Goal: Task Accomplishment & Management: Manage account settings

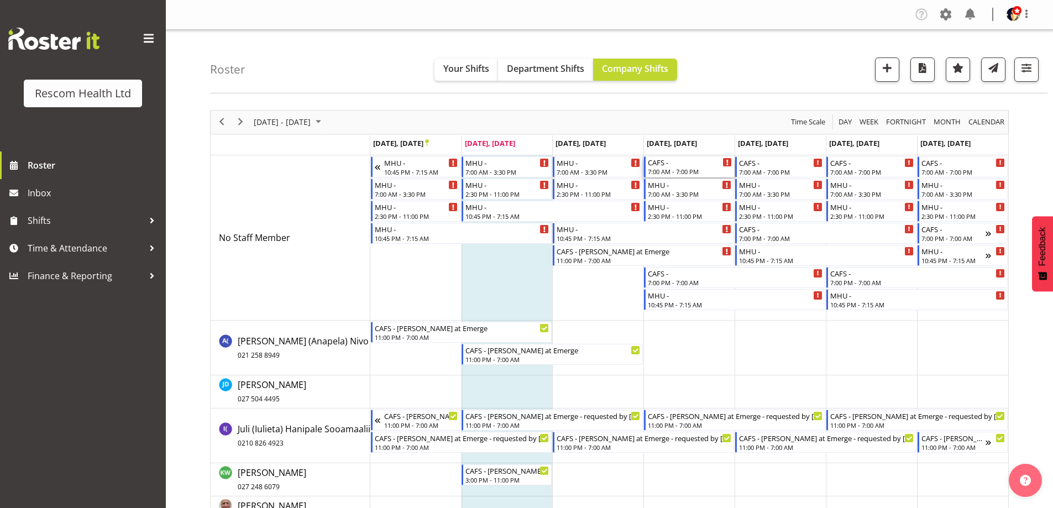
click at [701, 169] on div "7:00 AM - 7:00 PM" at bounding box center [690, 171] width 84 height 9
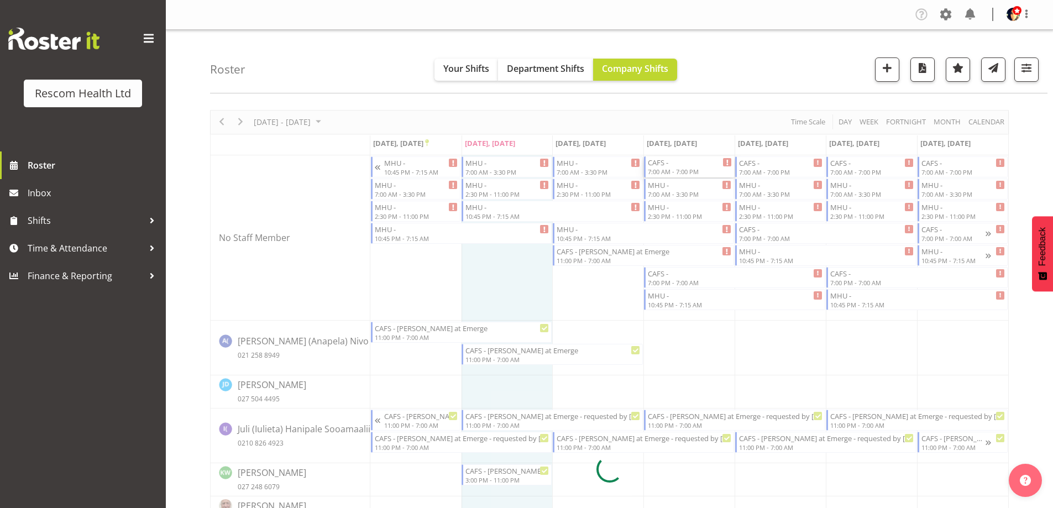
select select
select select "8"
select select "2025"
select select "19"
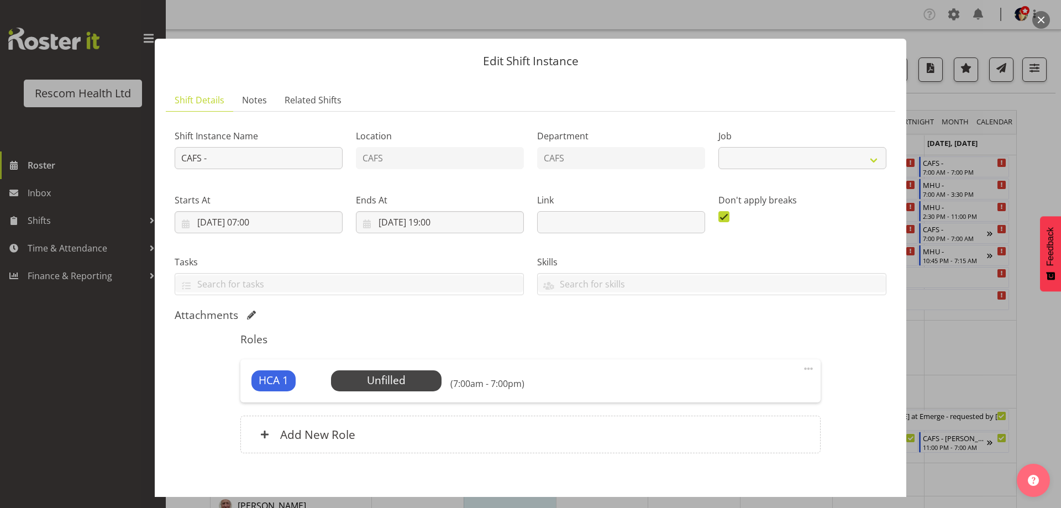
select select "4188"
click at [437, 221] on input "[DATE] 19:00" at bounding box center [440, 222] width 168 height 22
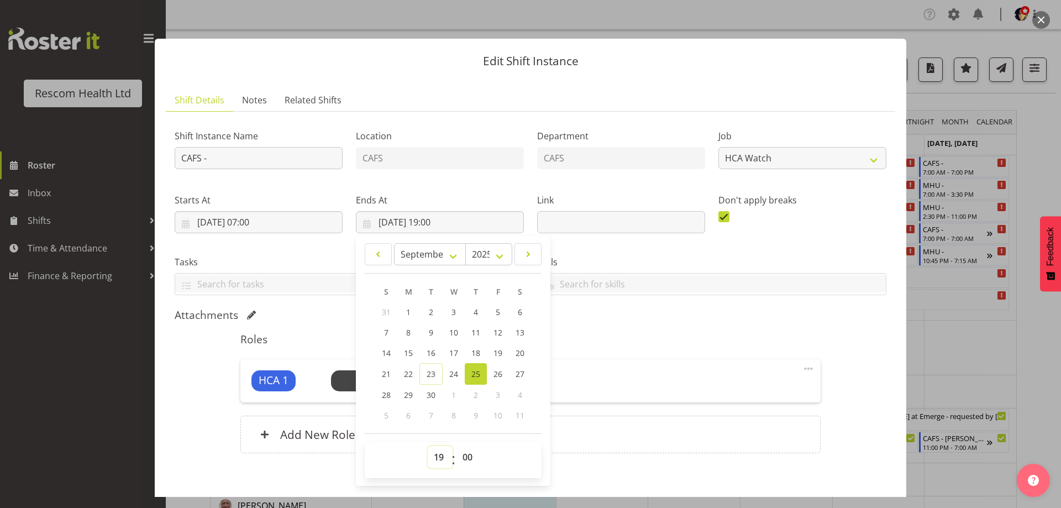
drag, startPoint x: 440, startPoint y: 457, endPoint x: 437, endPoint y: 447, distance: 10.5
click at [440, 458] on select "00 01 02 03 04 05 06 07 08 09 10 11 12 13 14 15 16 17 18 19 20 21 22 23" at bounding box center [440, 457] width 25 height 22
select select "15"
click at [428, 446] on select "00 01 02 03 04 05 06 07 08 09 10 11 12 13 14 15 16 17 18 19 20 21 22 23" at bounding box center [440, 457] width 25 height 22
type input "[DATE] 15:00"
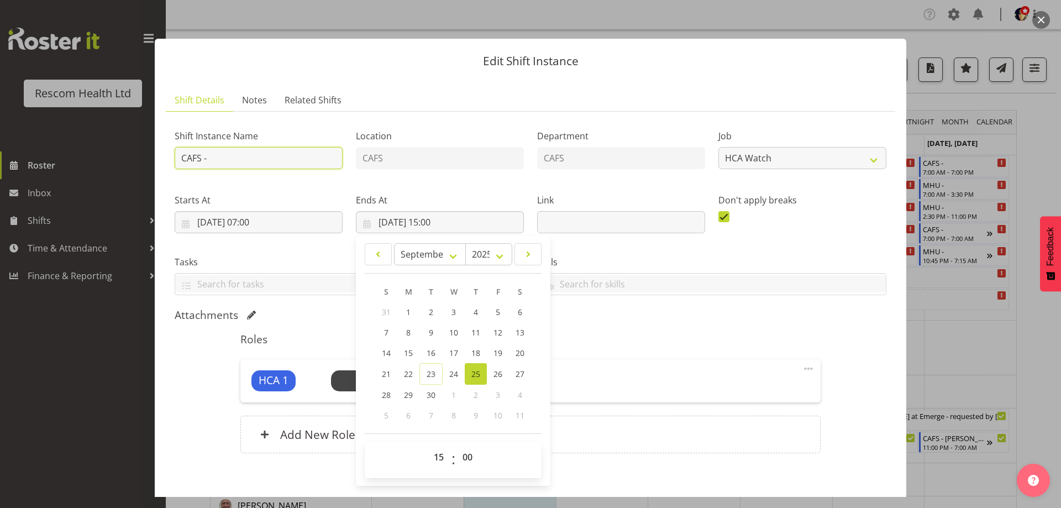
click at [307, 156] on input "CAFS -" at bounding box center [259, 158] width 168 height 22
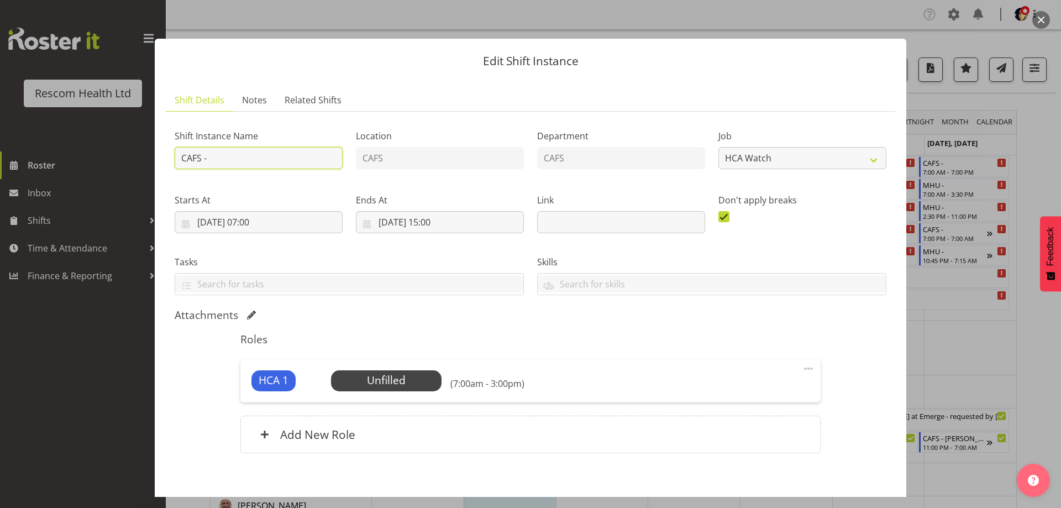
type input "CAFS - [PERSON_NAME] at Emerge - requested by [PERSON_NAME]"
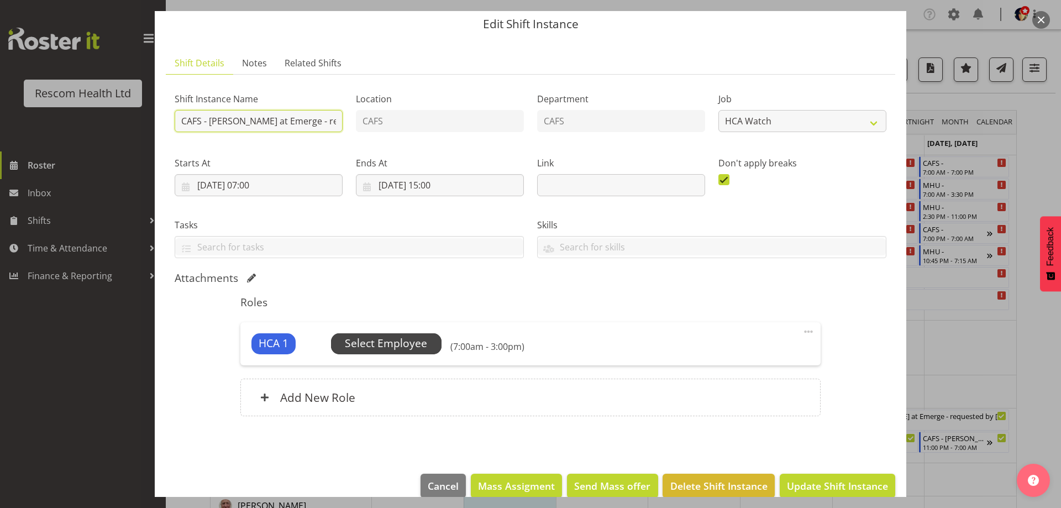
scroll to position [55, 0]
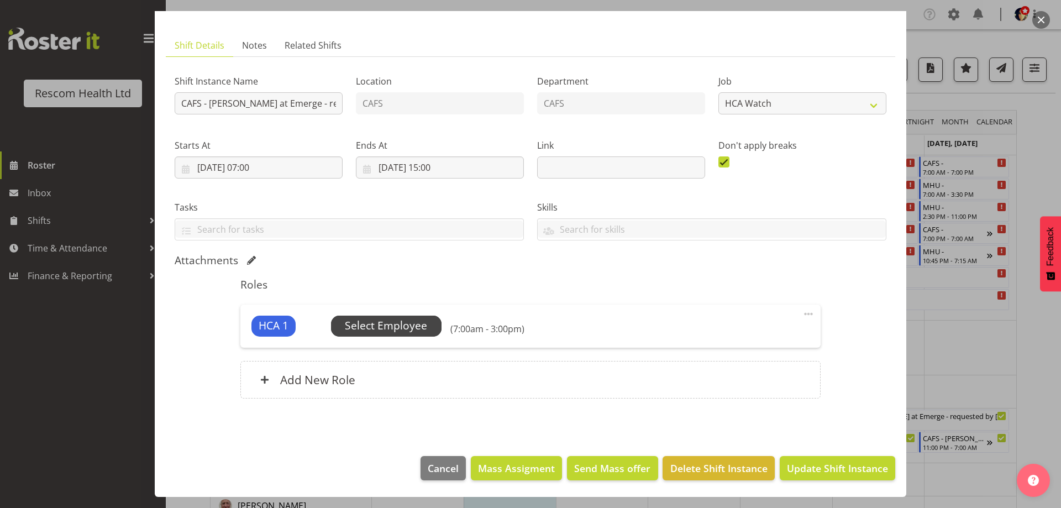
click at [387, 321] on span "Select Employee" at bounding box center [386, 326] width 82 height 16
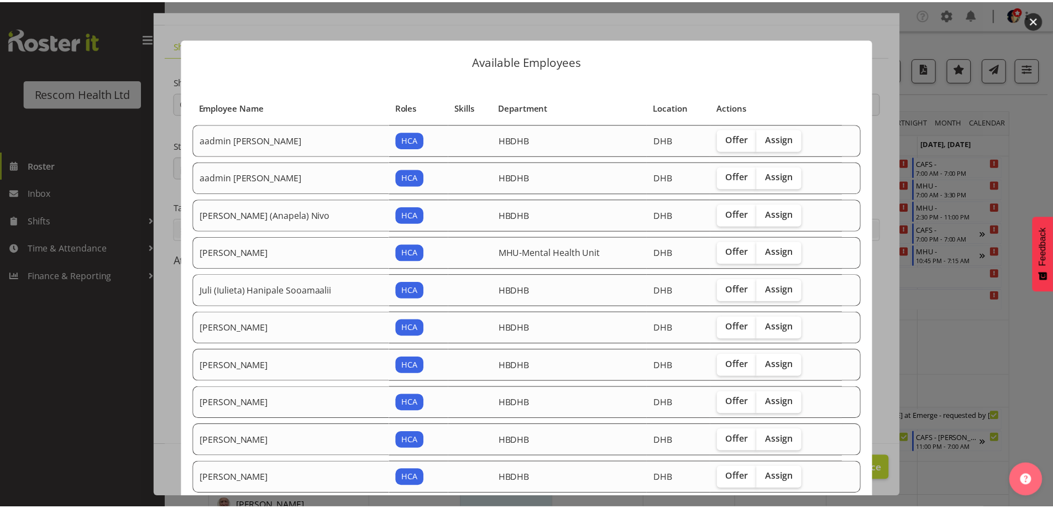
scroll to position [104, 0]
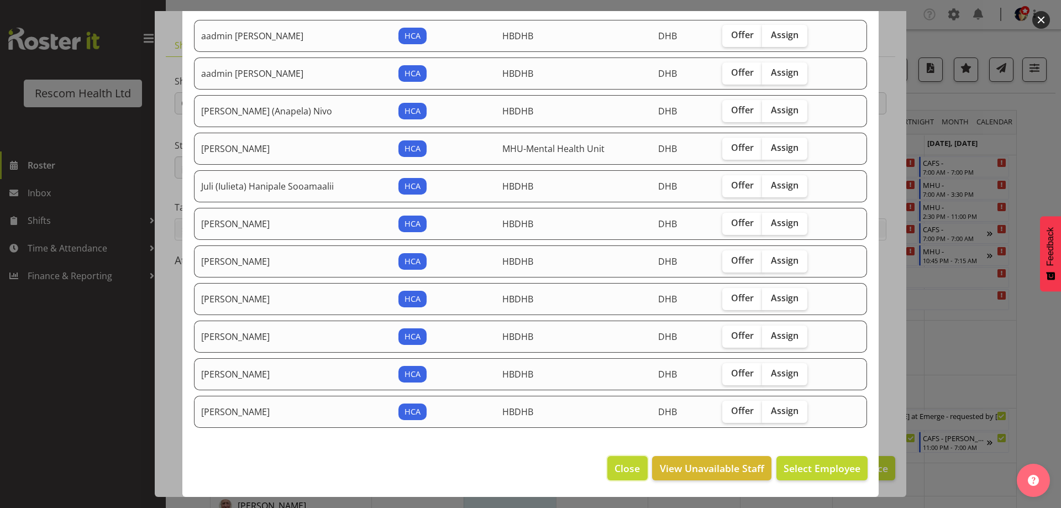
click at [621, 466] on span "Close" at bounding box center [627, 468] width 25 height 14
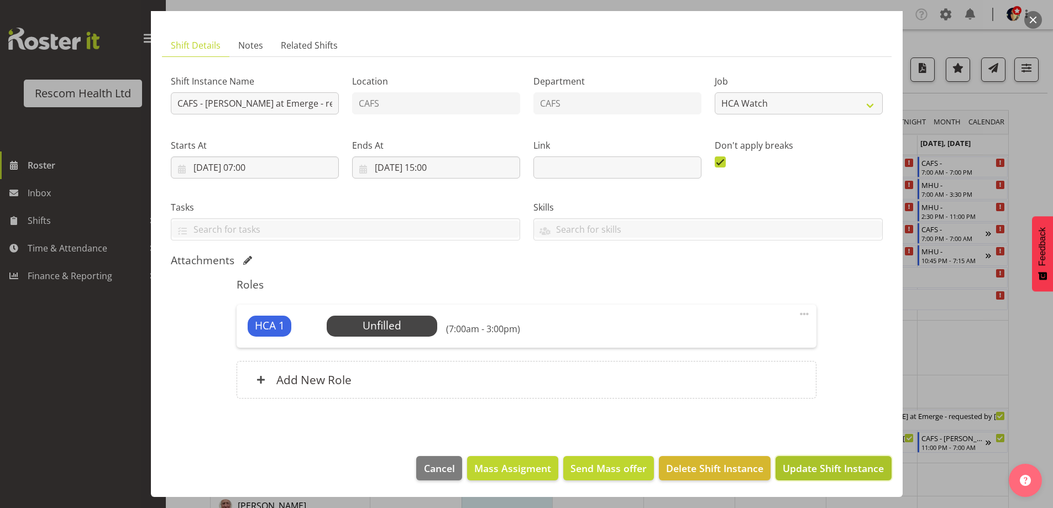
click at [806, 470] on span "Update Shift Instance" at bounding box center [833, 468] width 101 height 14
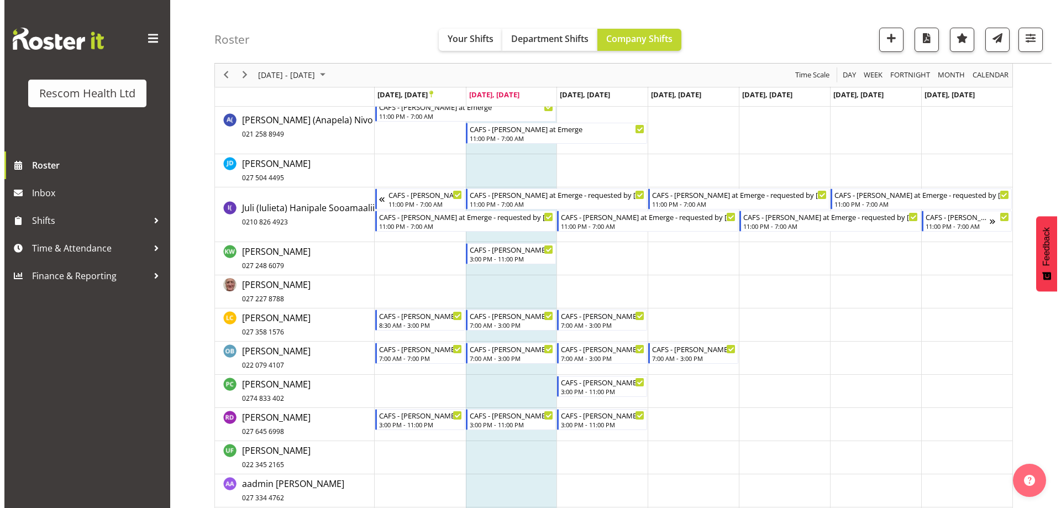
scroll to position [0, 0]
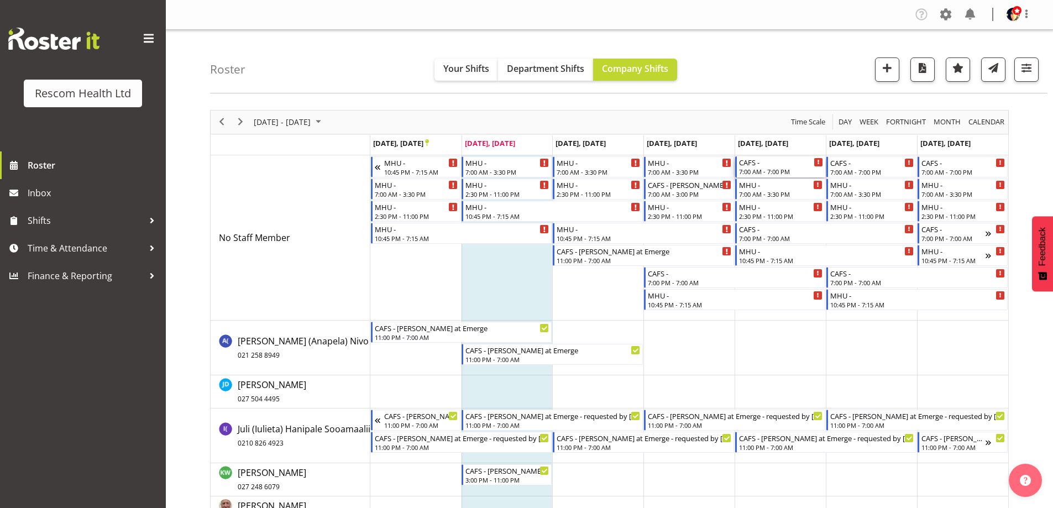
click at [788, 167] on div "7:00 AM - 7:00 PM" at bounding box center [781, 171] width 84 height 9
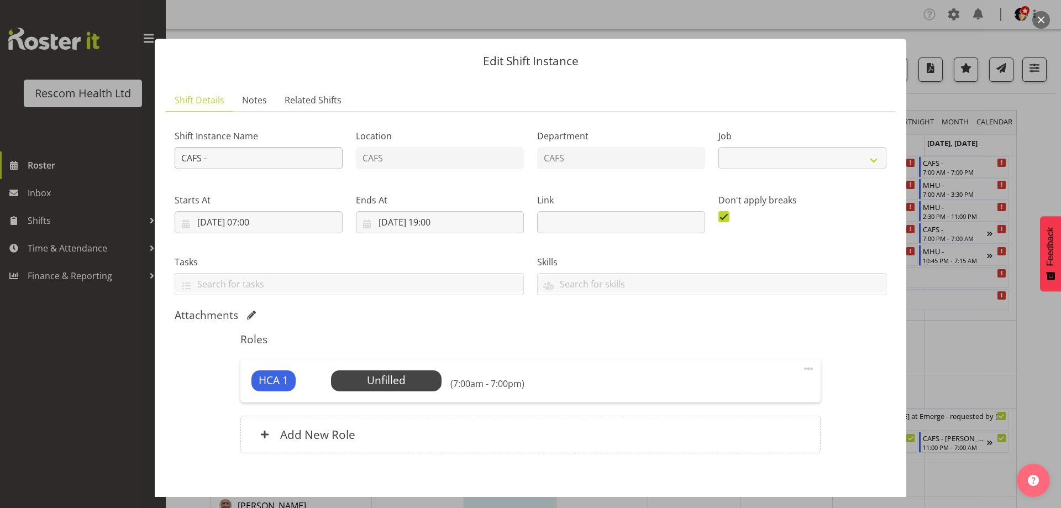
select select "4188"
click at [268, 153] on input "CAFS -" at bounding box center [259, 158] width 168 height 22
type input "CAFS - [PERSON_NAME] at Emerge - requested by [PERSON_NAME]"
click at [445, 222] on input "[DATE] 19:00" at bounding box center [440, 222] width 168 height 22
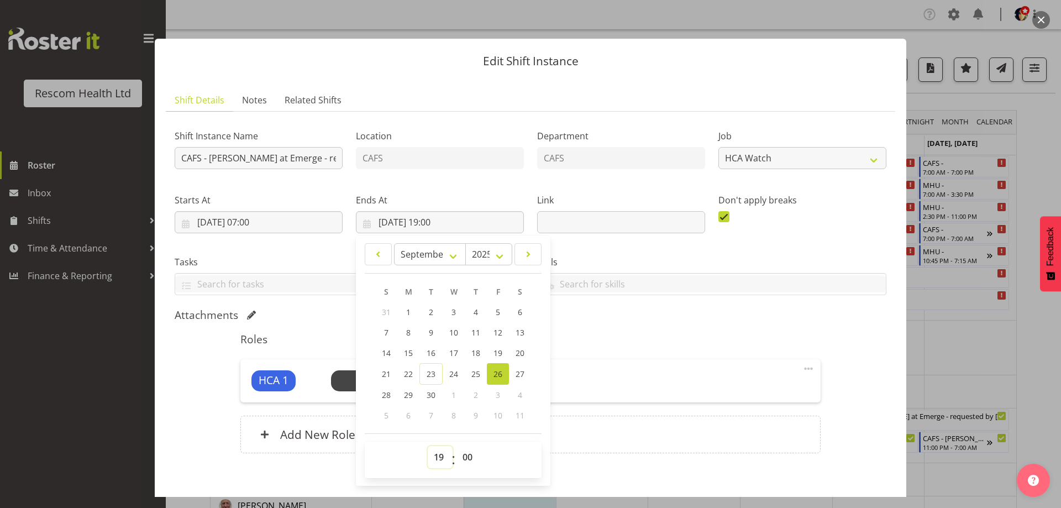
click at [439, 457] on select "00 01 02 03 04 05 06 07 08 09 10 11 12 13 14 15 16 17 18 19 20 21 22 23" at bounding box center [440, 457] width 25 height 22
select select "15"
click at [428, 446] on select "00 01 02 03 04 05 06 07 08 09 10 11 12 13 14 15 16 17 18 19 20 21 22 23" at bounding box center [440, 457] width 25 height 22
type input "[DATE] 15:00"
click at [620, 322] on div "Attachments" at bounding box center [531, 315] width 712 height 15
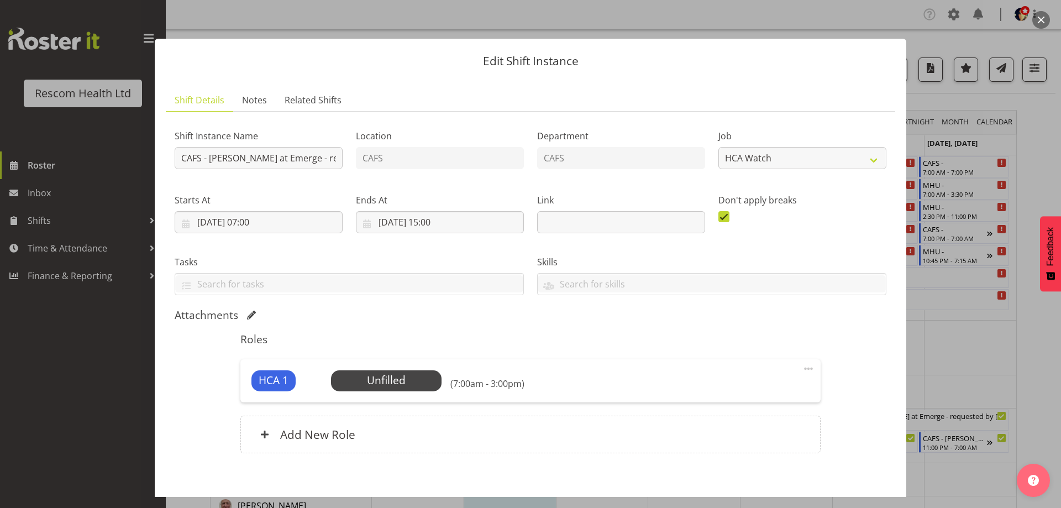
scroll to position [55, 0]
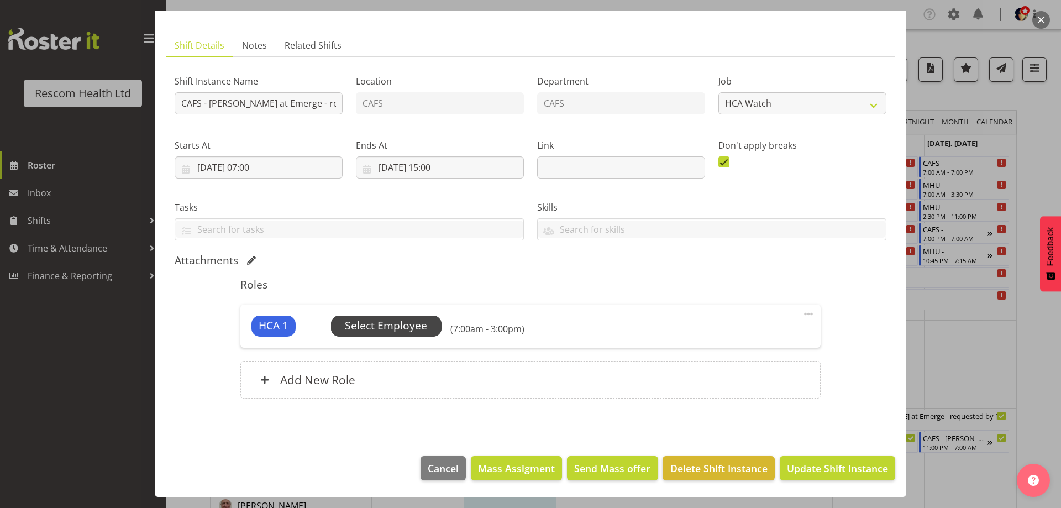
click at [390, 325] on span "Select Employee" at bounding box center [386, 326] width 82 height 16
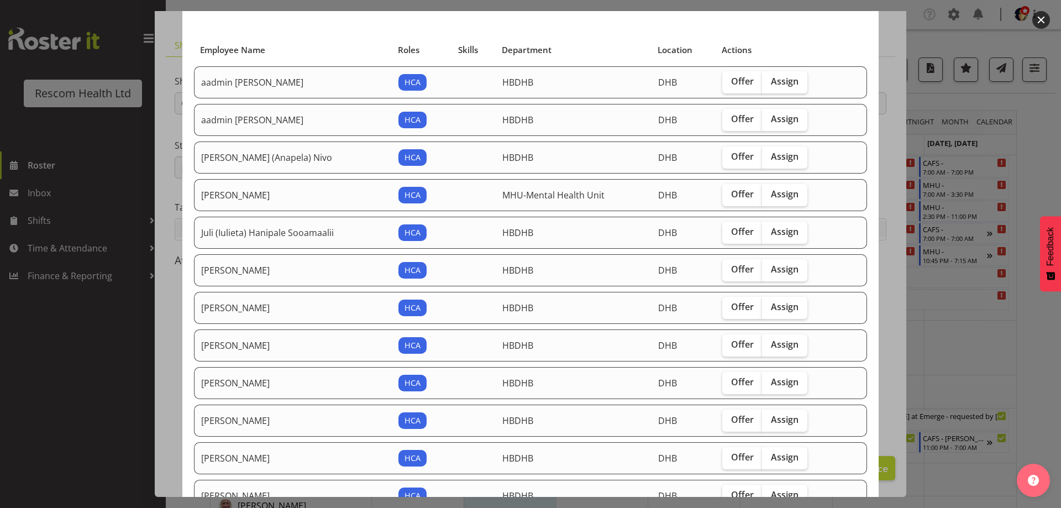
scroll to position [111, 0]
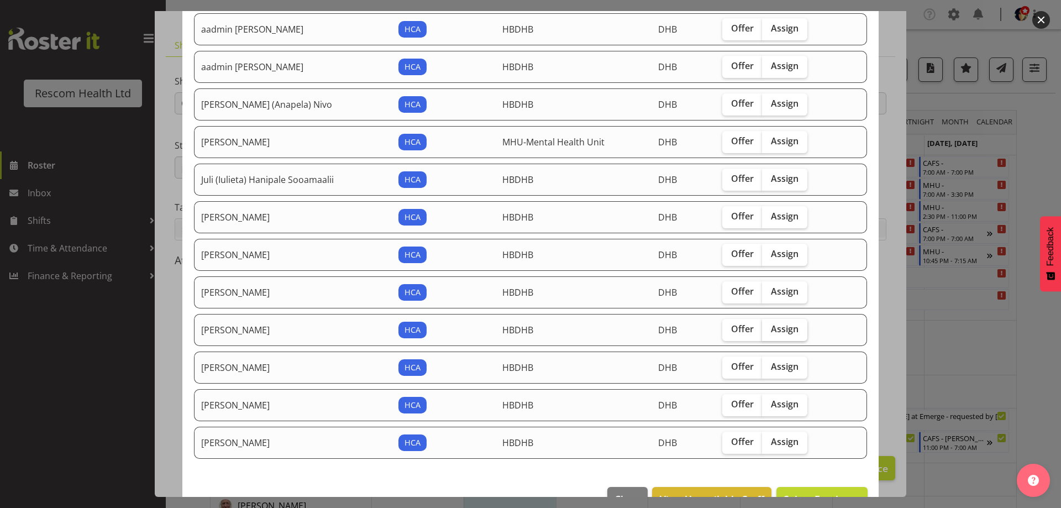
click at [778, 332] on span "Assign" at bounding box center [785, 328] width 28 height 11
click at [769, 332] on input "Assign" at bounding box center [765, 329] width 7 height 7
checkbox input "true"
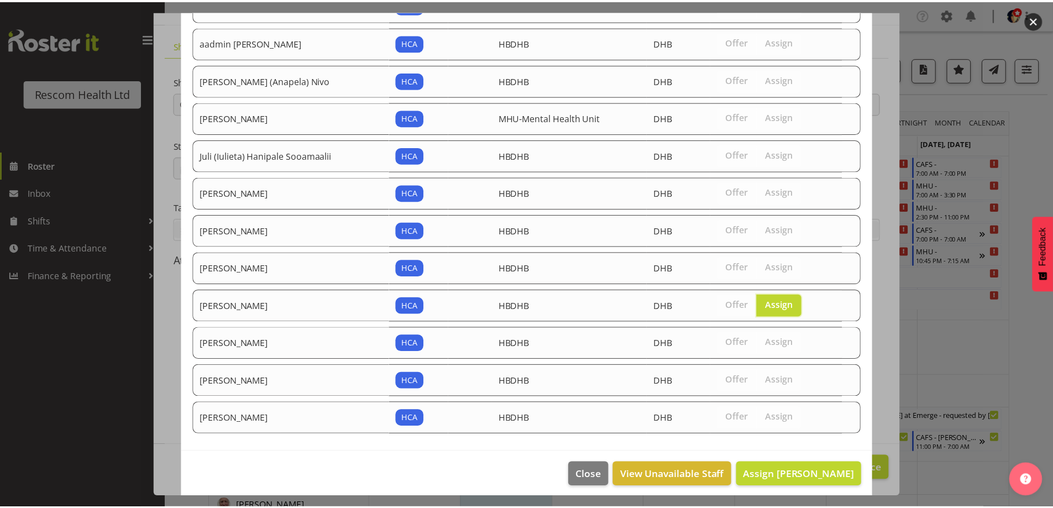
scroll to position [141, 0]
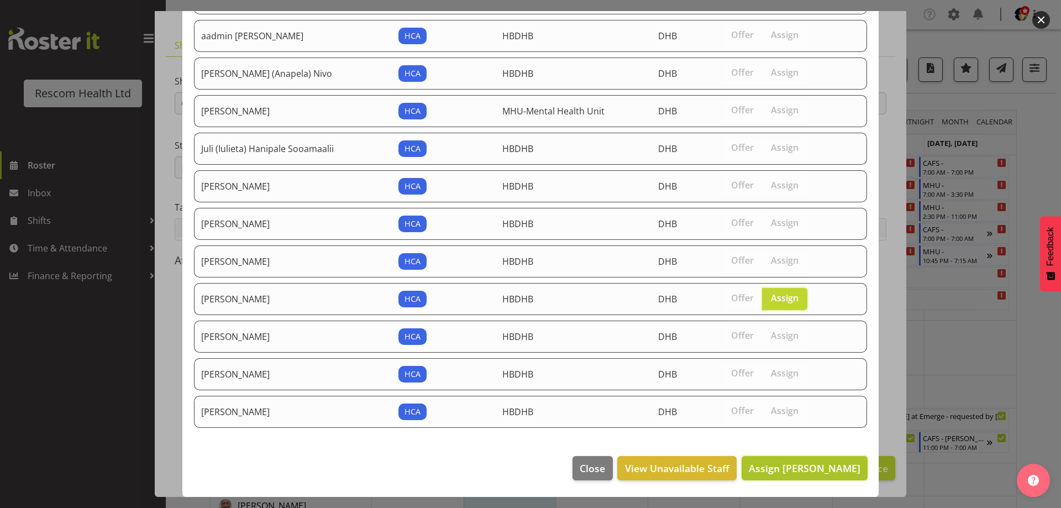
click at [813, 465] on span "Assign [PERSON_NAME]" at bounding box center [805, 467] width 112 height 13
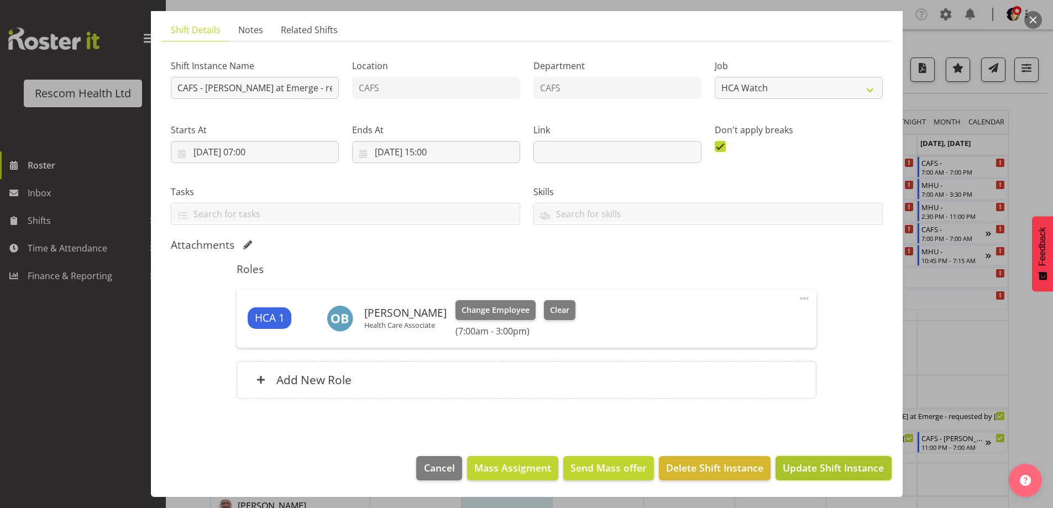
click at [820, 467] on span "Update Shift Instance" at bounding box center [833, 467] width 101 height 14
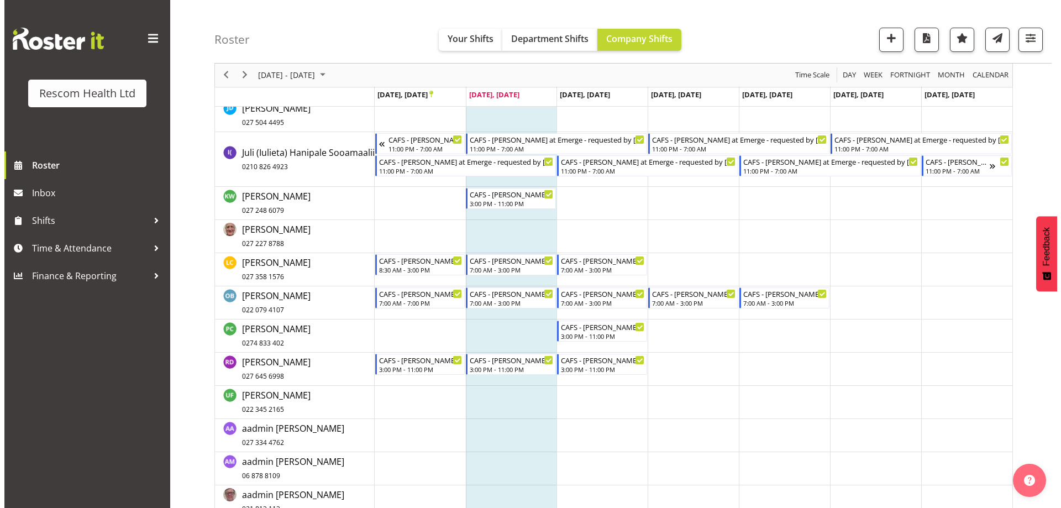
scroll to position [0, 0]
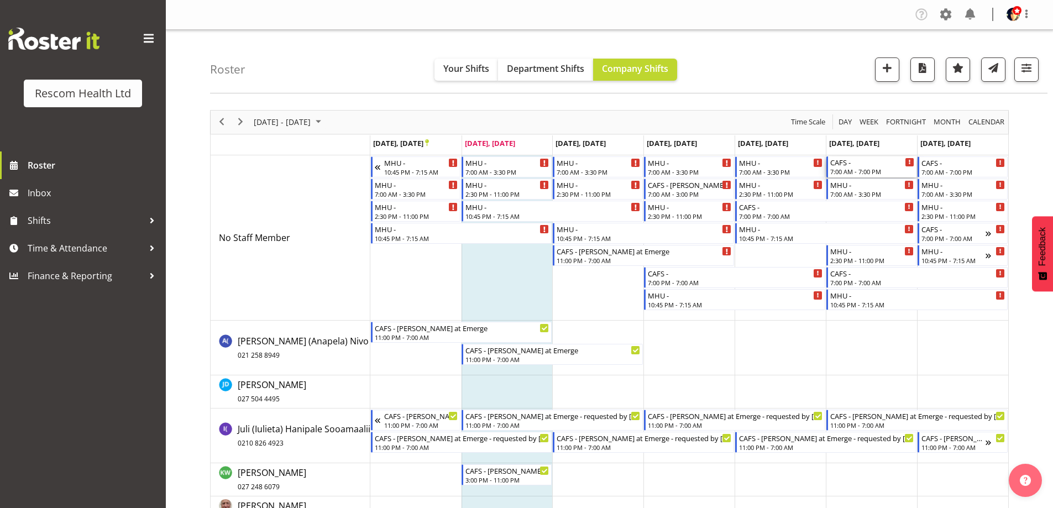
click at [879, 166] on div "CAFS -" at bounding box center [872, 161] width 84 height 11
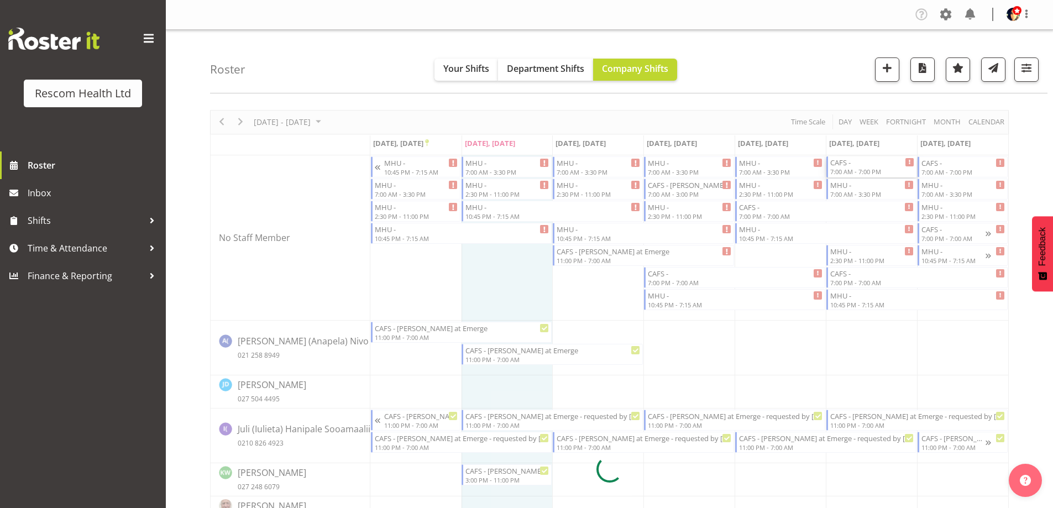
select select
select select "8"
select select "2025"
select select "19"
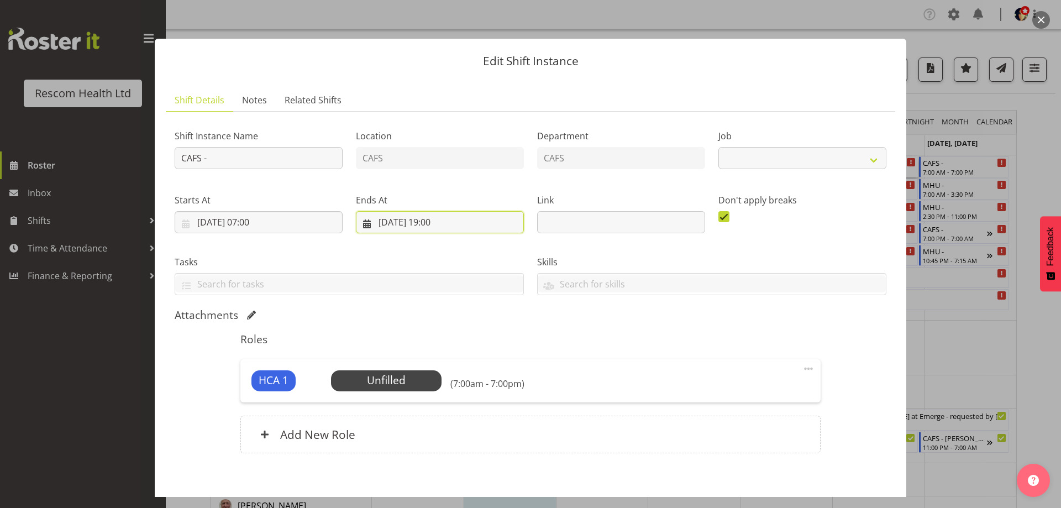
drag, startPoint x: 438, startPoint y: 226, endPoint x: 442, endPoint y: 239, distance: 13.8
click at [438, 226] on input "[DATE] 19:00" at bounding box center [440, 222] width 168 height 22
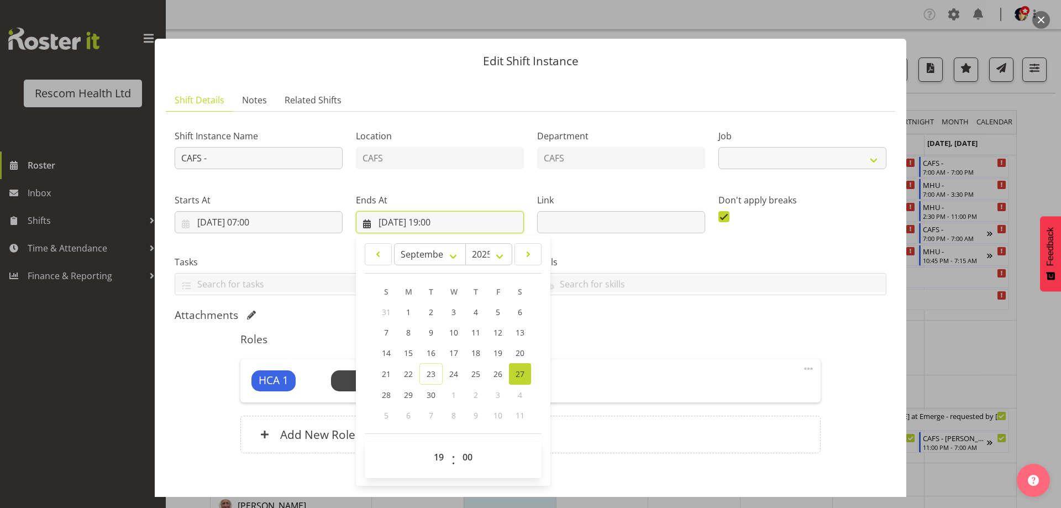
select select "4188"
click at [437, 460] on select "00 01 02 03 04 05 06 07 08 09 10 11 12 13 14 15 16 17 18 19 20 21 22 23" at bounding box center [440, 457] width 25 height 22
select select "15"
click at [428, 446] on select "00 01 02 03 04 05 06 07 08 09 10 11 12 13 14 15 16 17 18 19 20 21 22 23" at bounding box center [440, 457] width 25 height 22
type input "[DATE] 15:00"
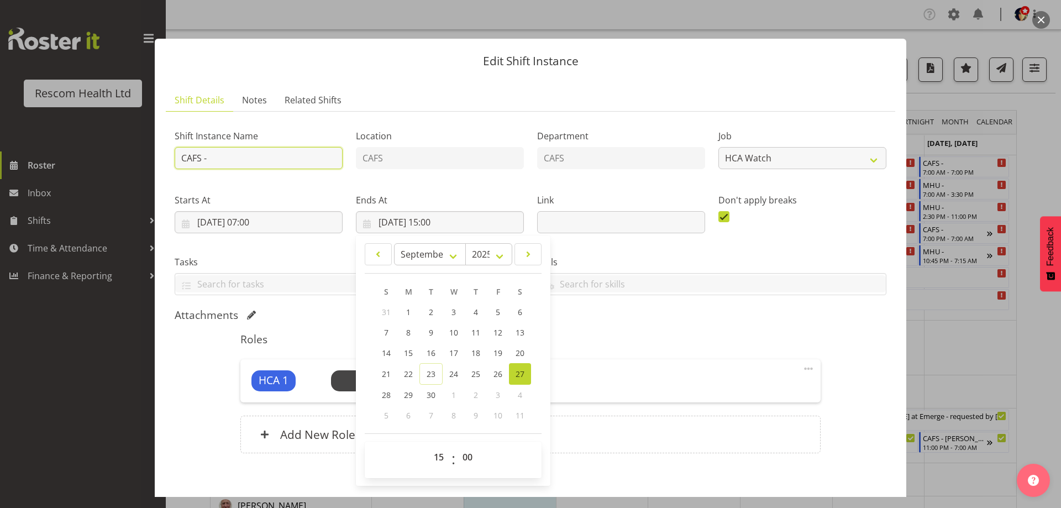
click at [290, 157] on input "CAFS -" at bounding box center [259, 158] width 168 height 22
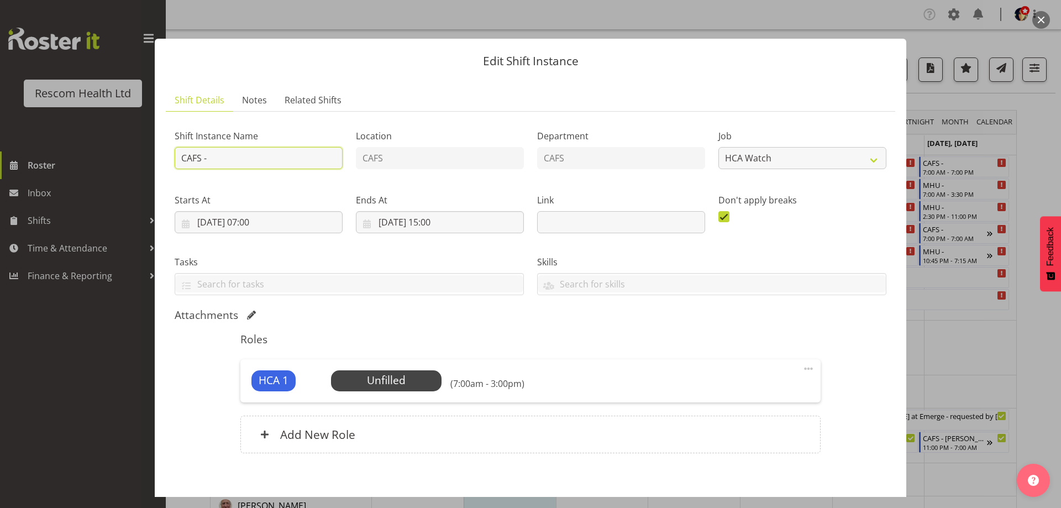
type input "CAFS - [PERSON_NAME] at Emerge - requested by [PERSON_NAME]"
click at [383, 376] on span "Select Employee" at bounding box center [386, 381] width 82 height 16
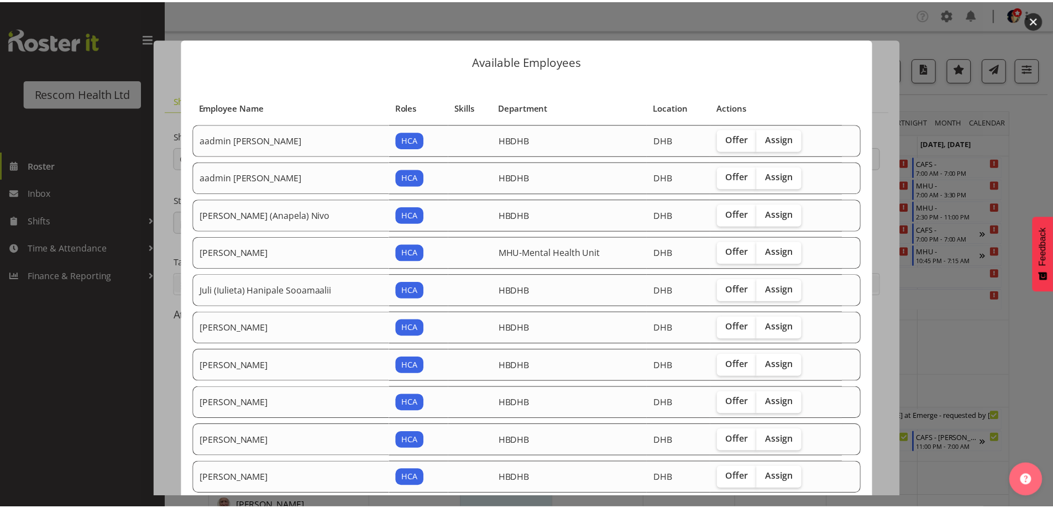
scroll to position [141, 0]
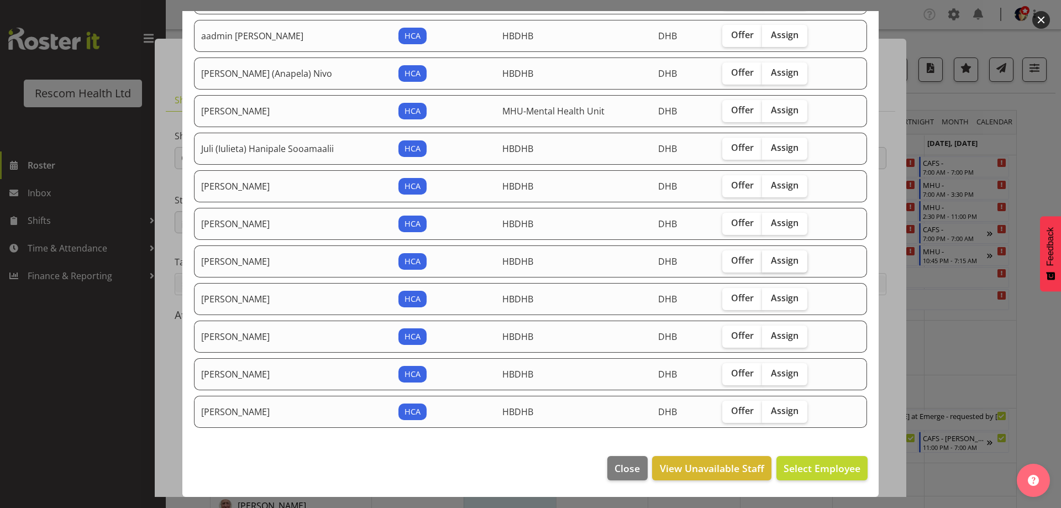
click at [784, 259] on span "Assign" at bounding box center [785, 260] width 28 height 11
click at [769, 259] on input "Assign" at bounding box center [765, 260] width 7 height 7
checkbox input "true"
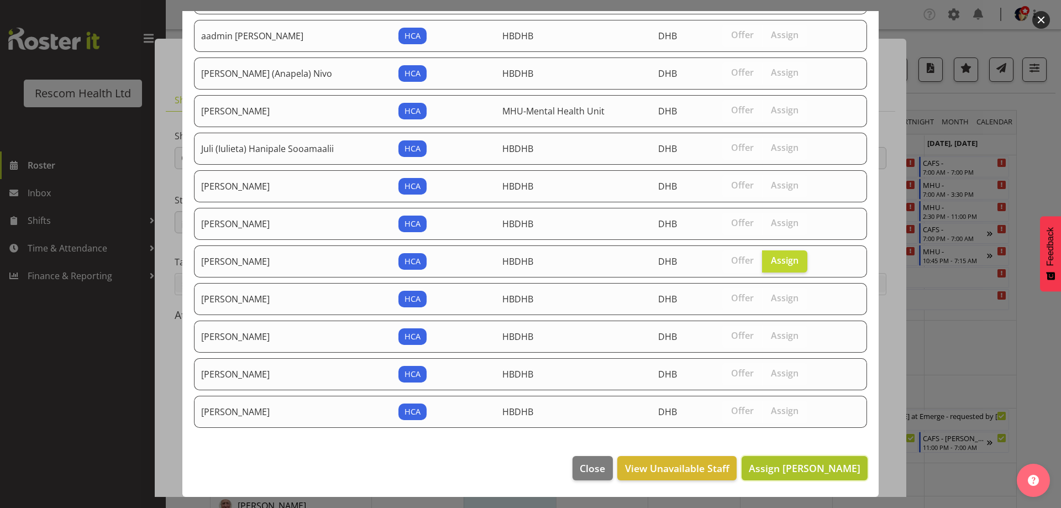
drag, startPoint x: 804, startPoint y: 471, endPoint x: 824, endPoint y: 485, distance: 24.7
click at [804, 471] on span "Assign [PERSON_NAME]" at bounding box center [805, 467] width 112 height 13
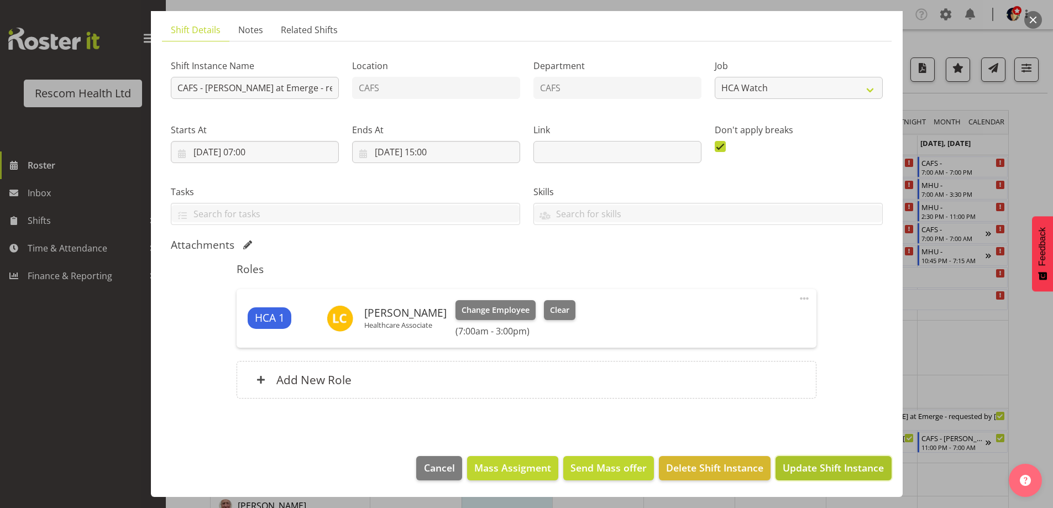
click at [846, 472] on span "Update Shift Instance" at bounding box center [833, 467] width 101 height 14
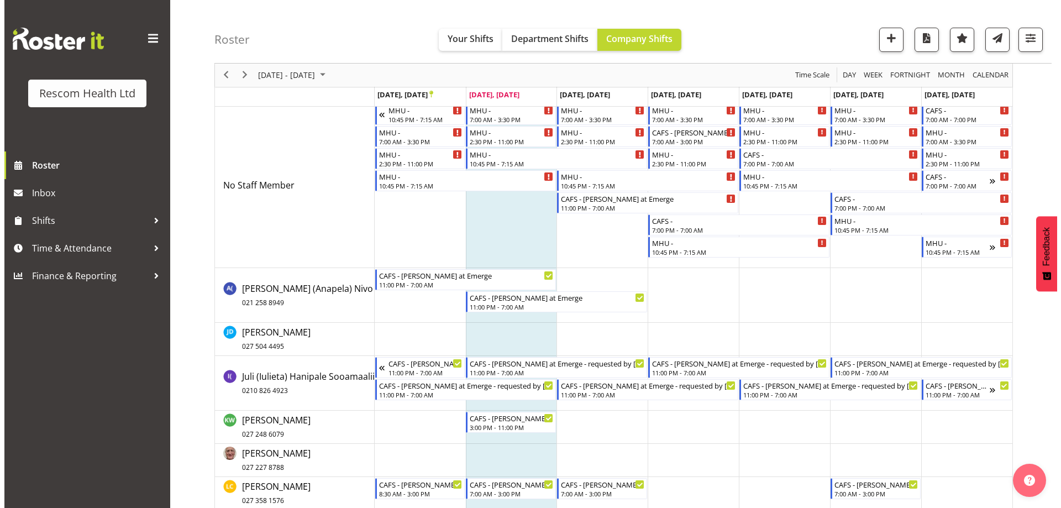
scroll to position [0, 0]
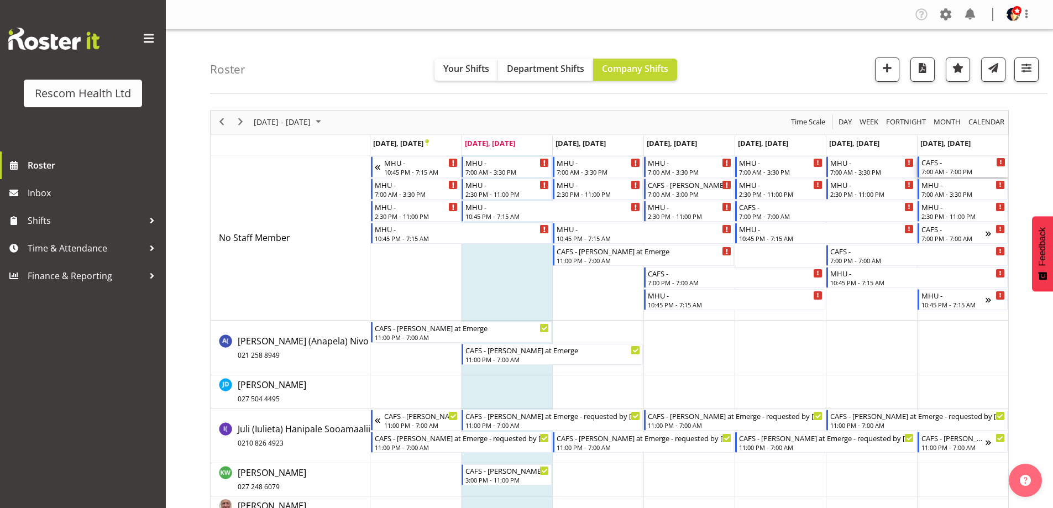
click at [942, 167] on div "7:00 AM - 7:00 PM" at bounding box center [963, 171] width 84 height 9
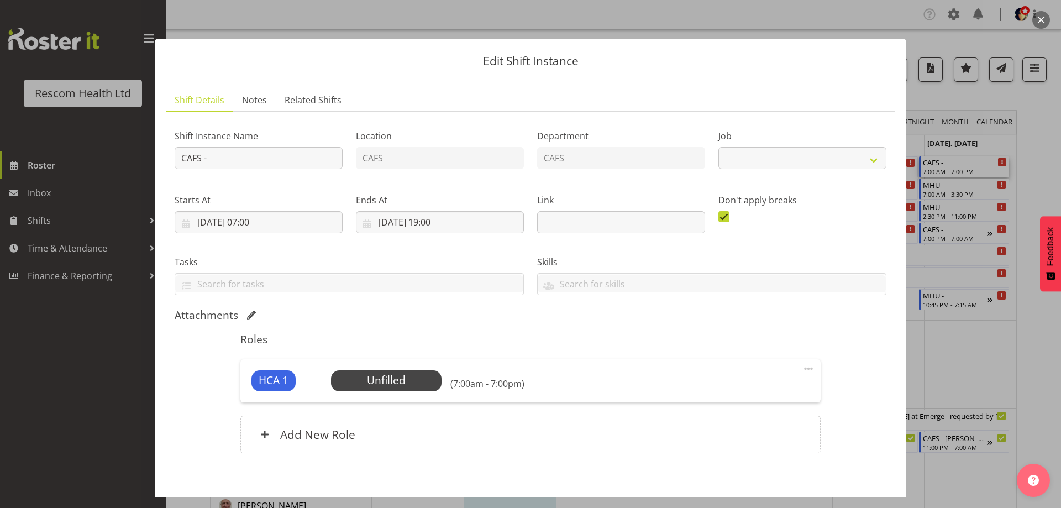
select select "4188"
click at [295, 156] on input "CAFS -" at bounding box center [259, 158] width 168 height 22
type input "CAFS - [PERSON_NAME] at Emerge - requested by [PERSON_NAME]"
click at [385, 376] on span "Select Employee" at bounding box center [386, 381] width 82 height 16
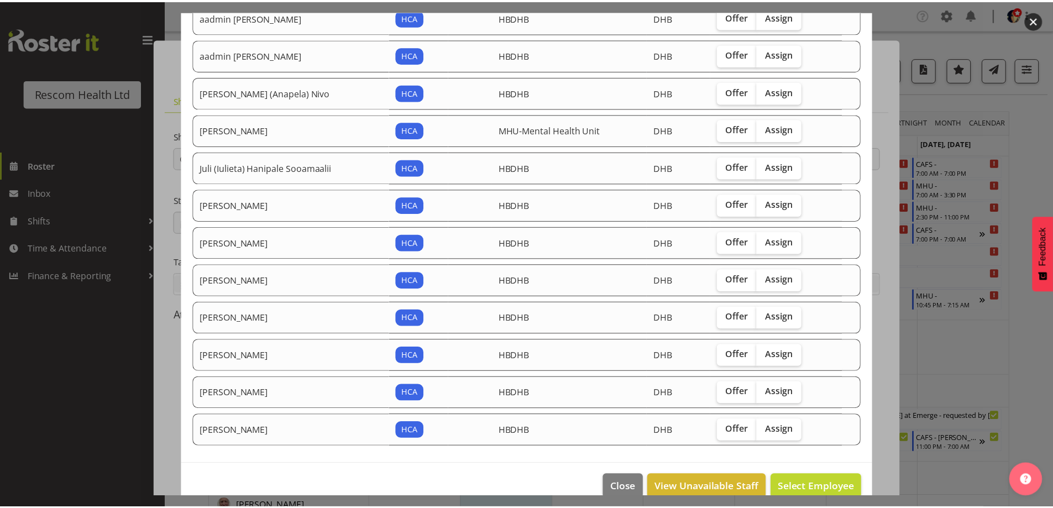
scroll to position [141, 0]
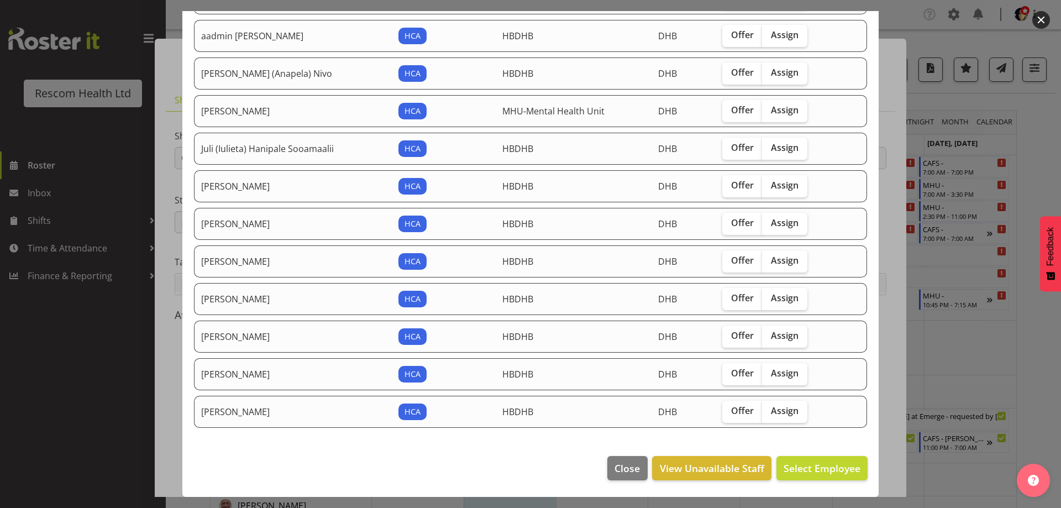
drag, startPoint x: 784, startPoint y: 260, endPoint x: 822, endPoint y: 377, distance: 123.6
click at [785, 260] on span "Assign" at bounding box center [785, 260] width 28 height 11
click at [769, 260] on input "Assign" at bounding box center [765, 260] width 7 height 7
checkbox input "true"
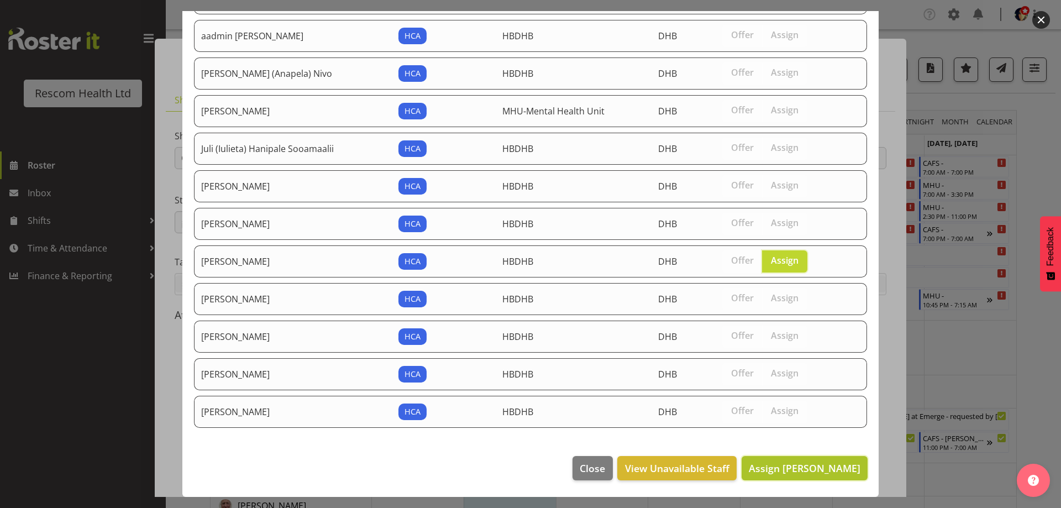
click at [822, 468] on span "Assign [PERSON_NAME]" at bounding box center [805, 467] width 112 height 13
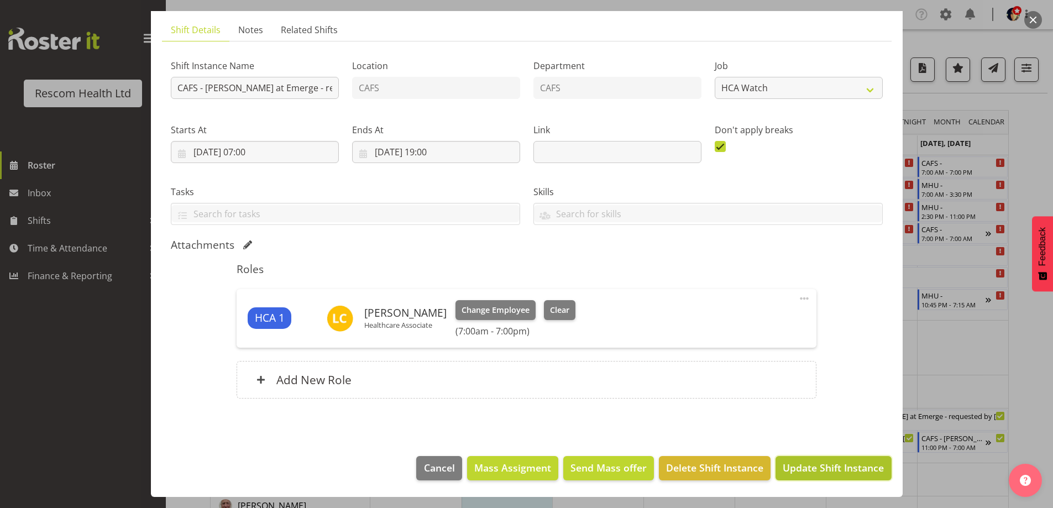
click at [854, 469] on span "Update Shift Instance" at bounding box center [833, 467] width 101 height 14
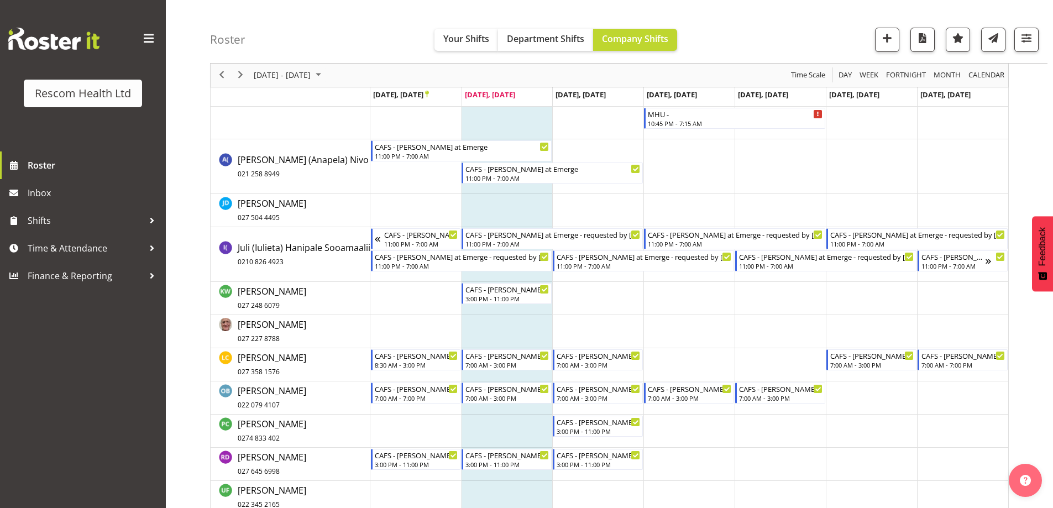
scroll to position [166, 0]
